Goal: Task Accomplishment & Management: Manage account settings

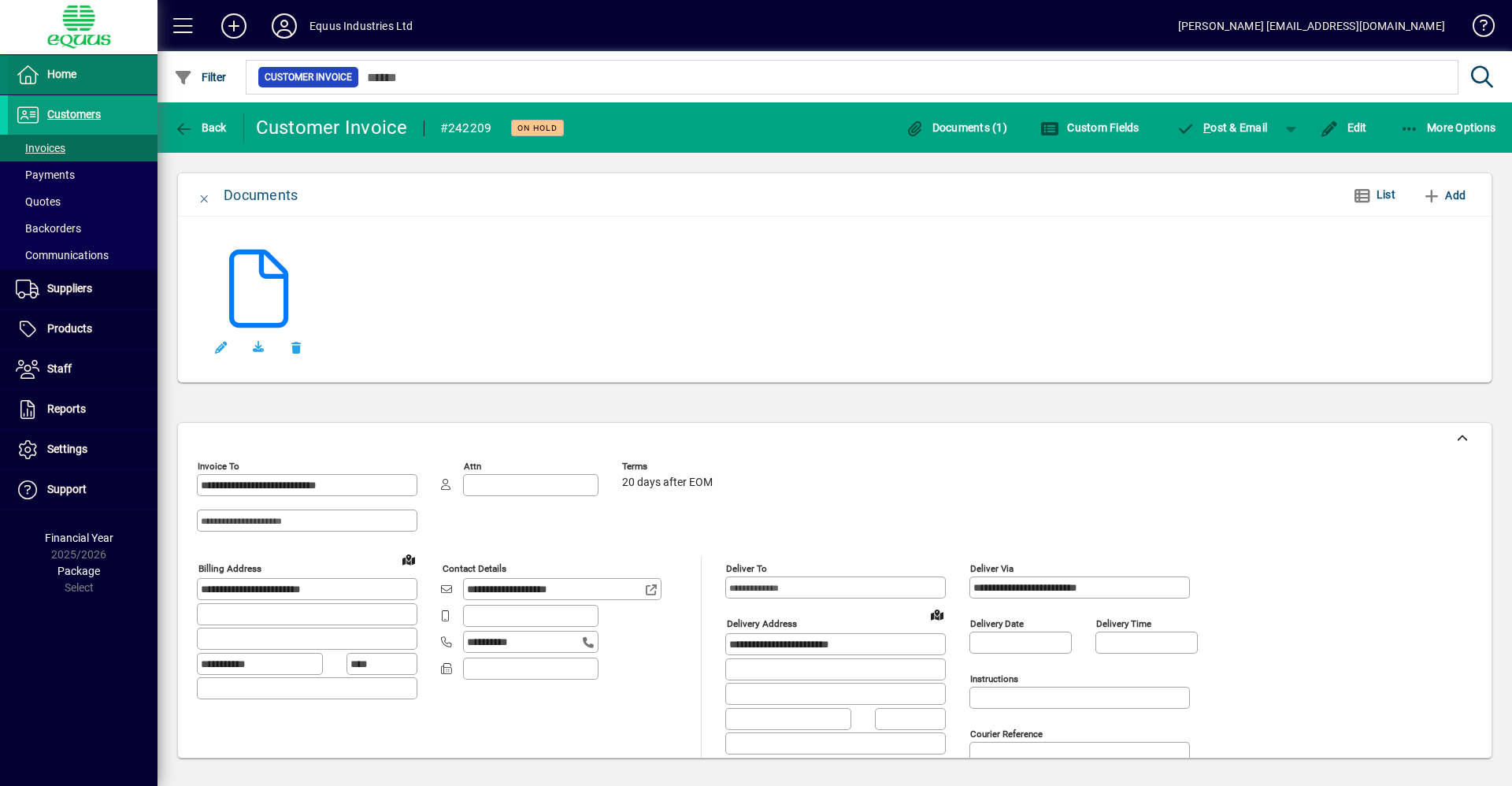
click at [106, 78] on span at bounding box center [83, 74] width 150 height 37
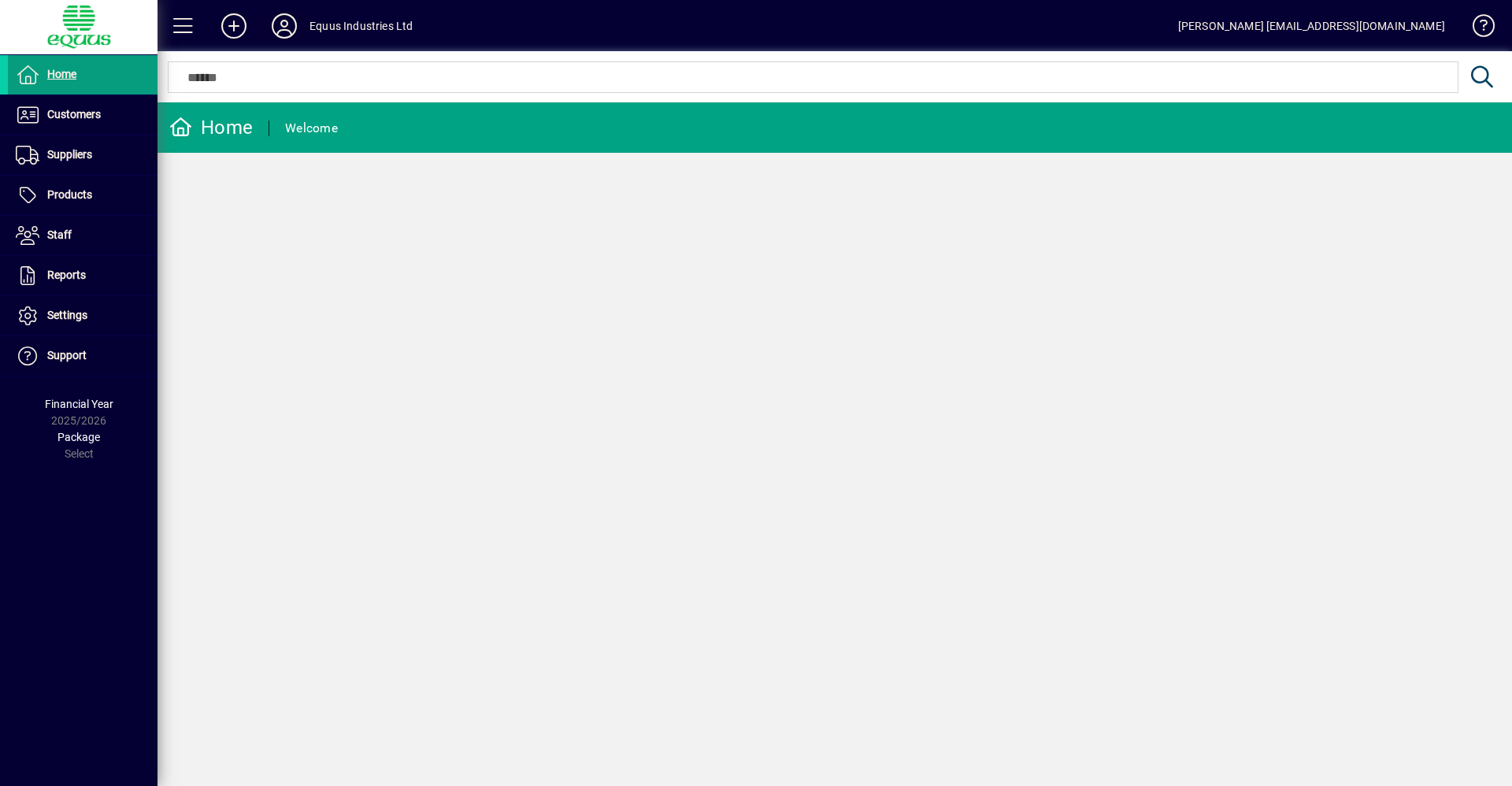
click at [282, 33] on icon at bounding box center [284, 25] width 31 height 25
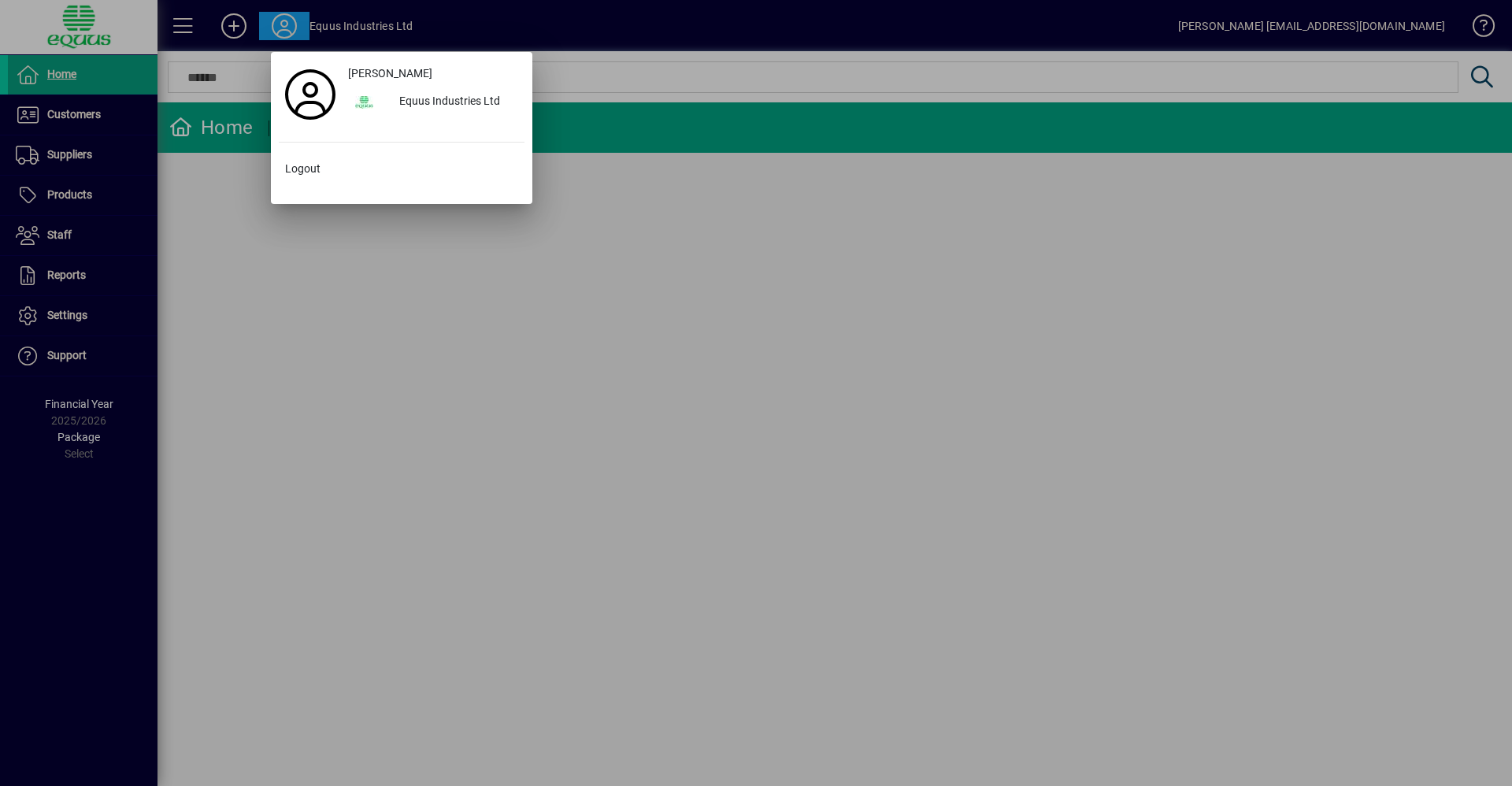
drag, startPoint x: 1053, startPoint y: 525, endPoint x: 839, endPoint y: 417, distance: 239.7
click at [1051, 525] on div at bounding box center [756, 393] width 1512 height 786
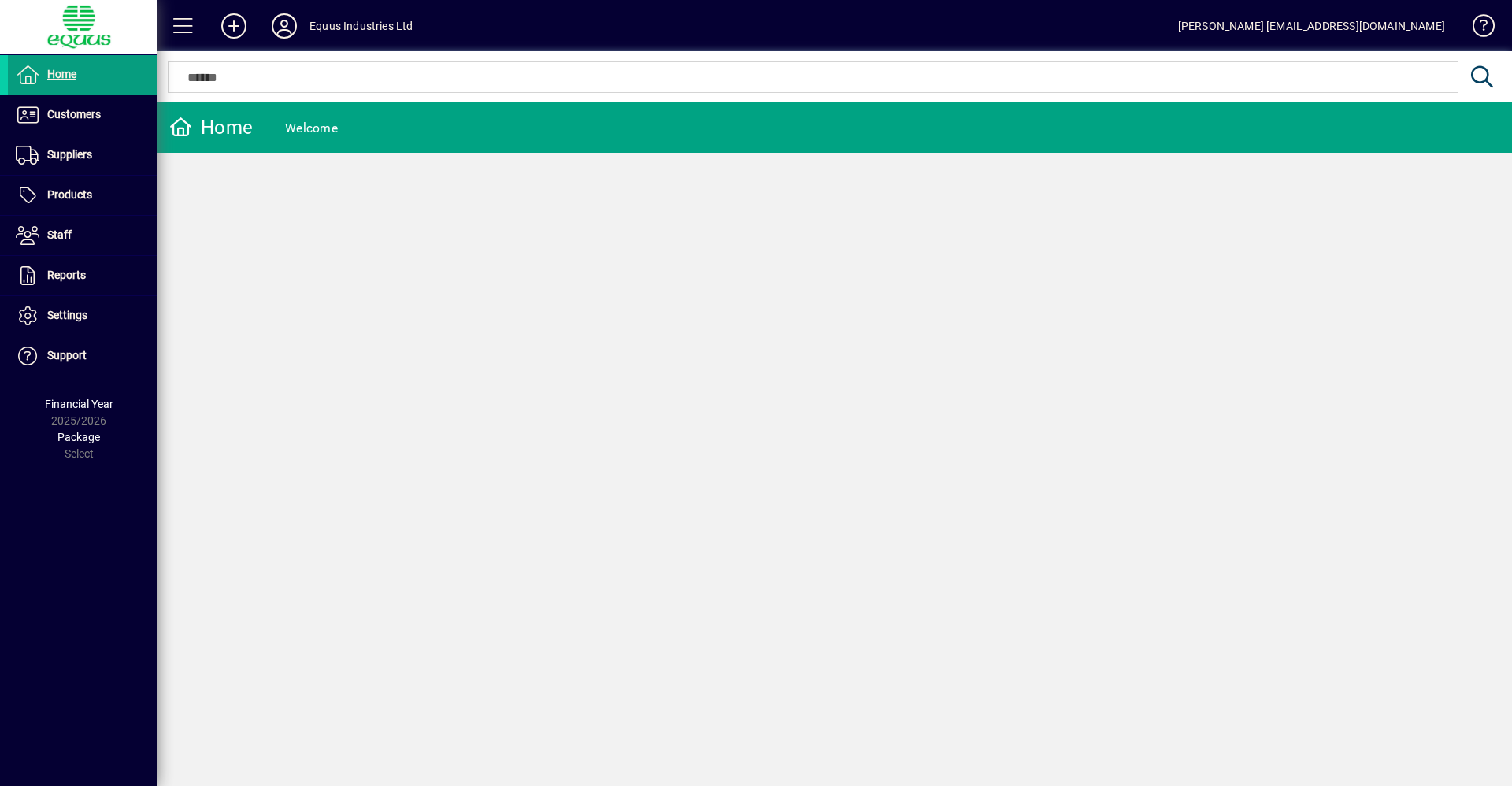
click at [368, 27] on div "Equus Industries Ltd" at bounding box center [361, 25] width 104 height 25
click at [295, 24] on icon at bounding box center [284, 25] width 31 height 25
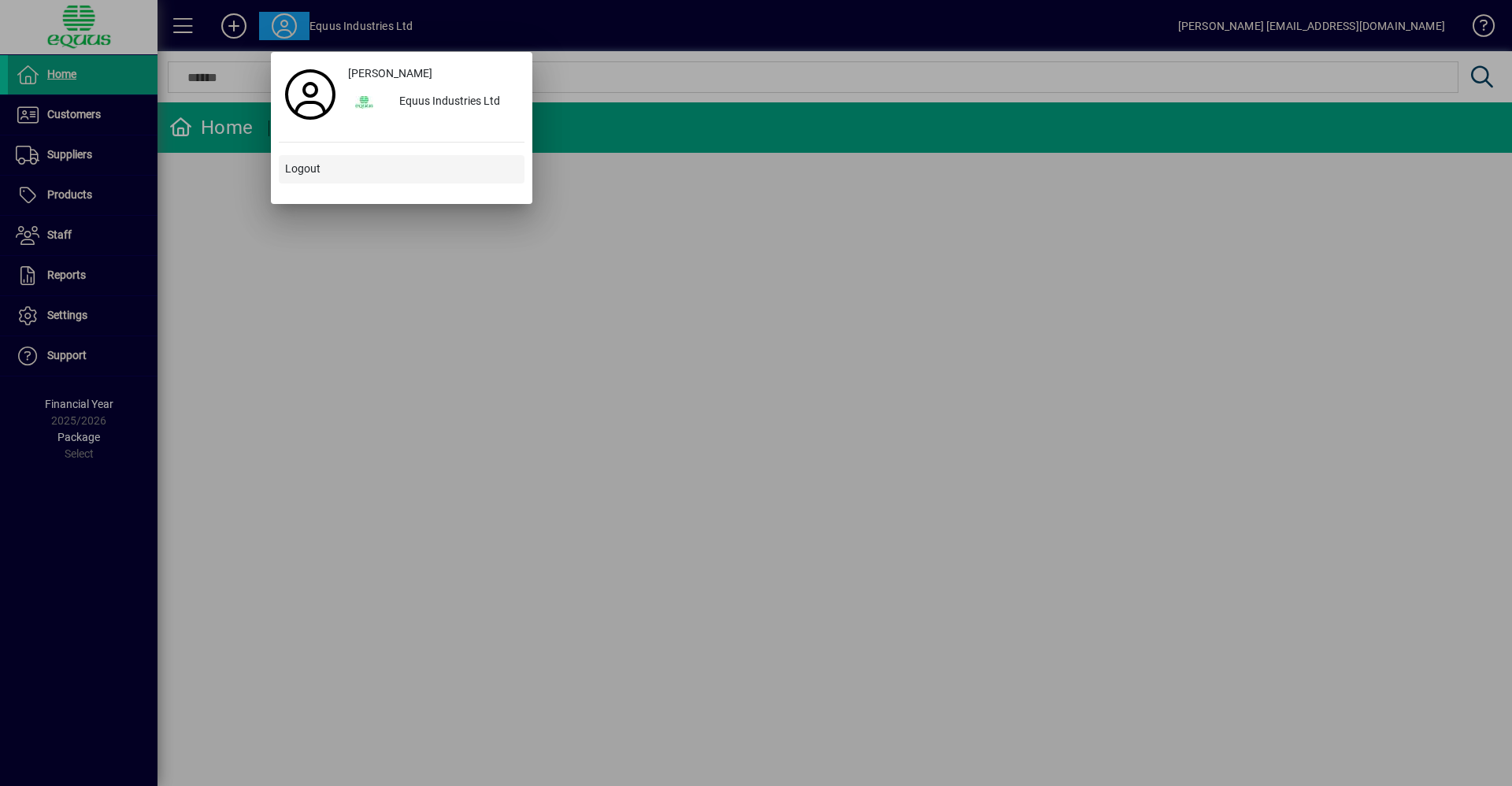
click at [319, 164] on span "Logout" at bounding box center [302, 168] width 36 height 17
